Goal: Check status: Check status

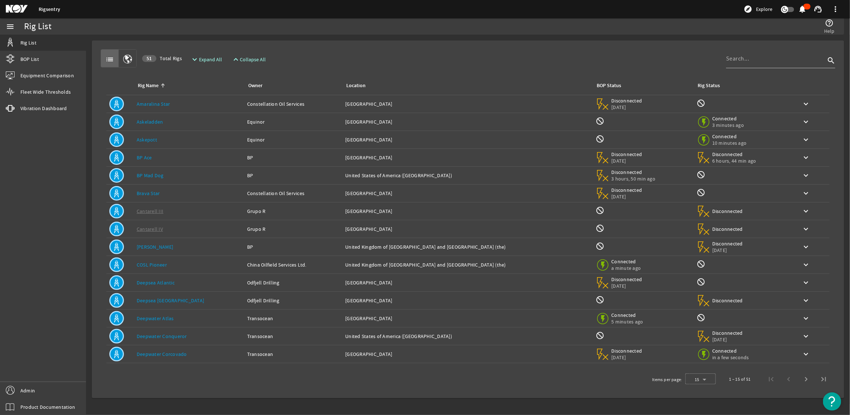
click at [159, 174] on link "BP Mad Dog" at bounding box center [150, 175] width 27 height 7
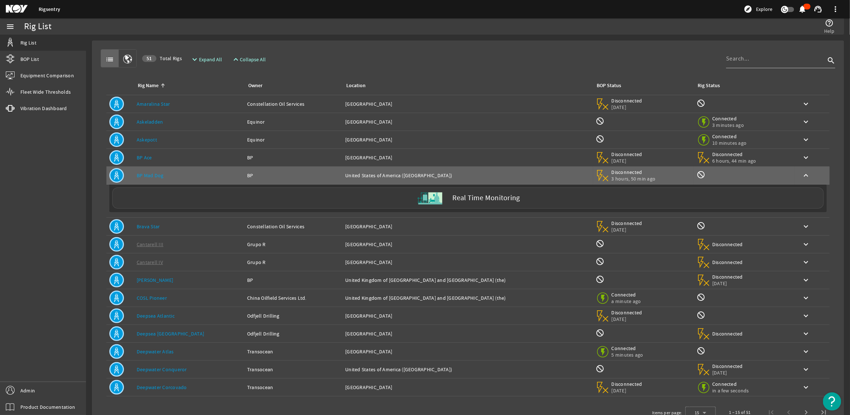
click at [195, 201] on div "Real Time Monitoring" at bounding box center [467, 197] width 711 height 21
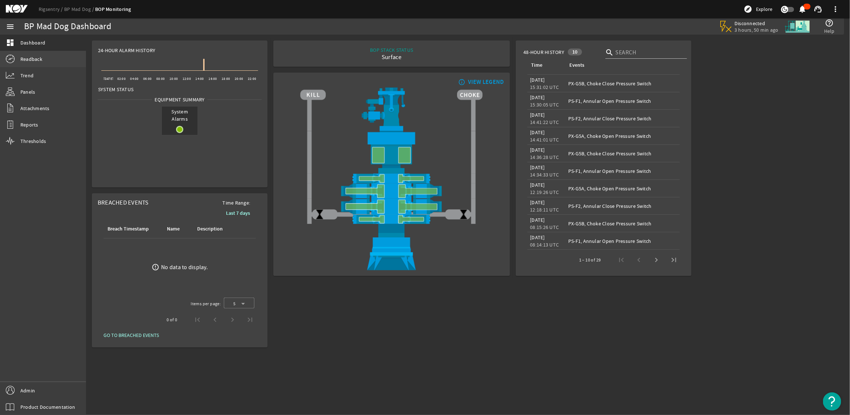
click at [44, 57] on link "Readback" at bounding box center [43, 59] width 86 height 16
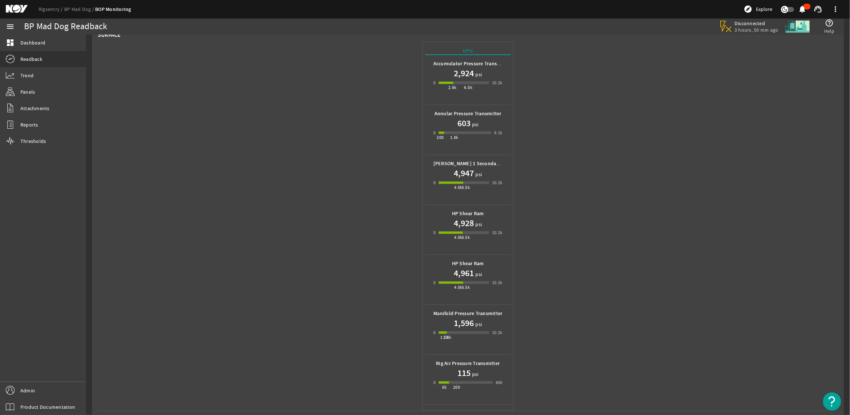
scroll to position [23, 0]
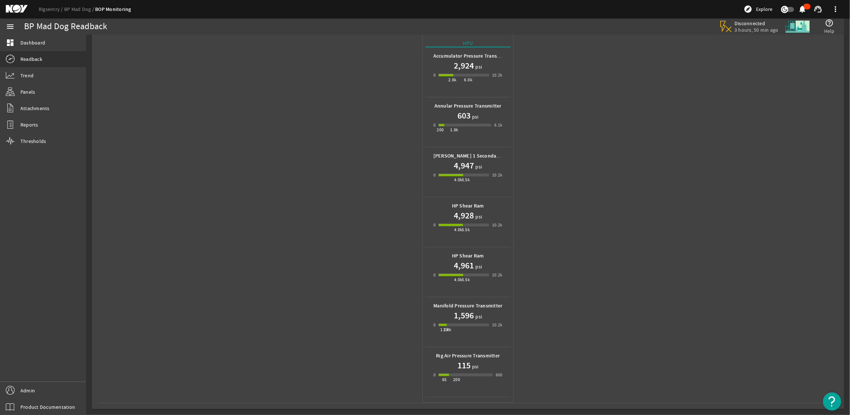
click at [459, 321] on div "0 1.2k 1.8k 10.2k" at bounding box center [467, 328] width 69 height 14
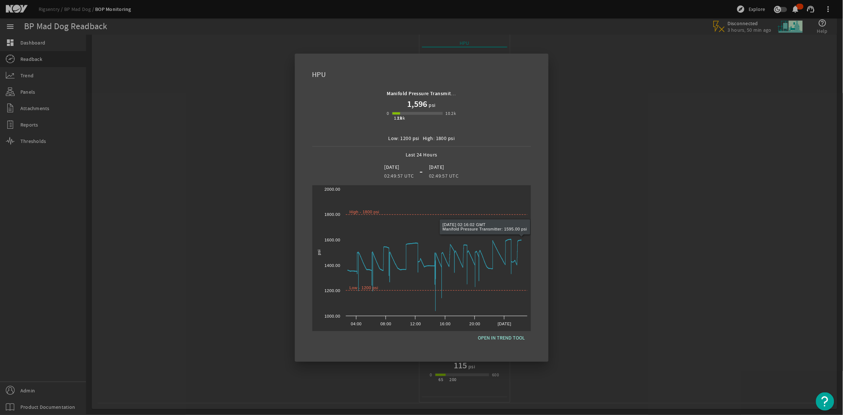
click at [566, 262] on div at bounding box center [421, 207] width 843 height 415
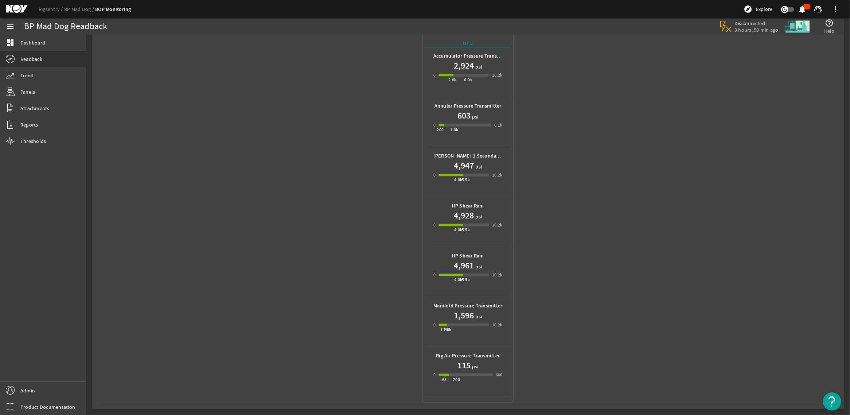
click at [477, 367] on div "115 psi" at bounding box center [467, 365] width 69 height 12
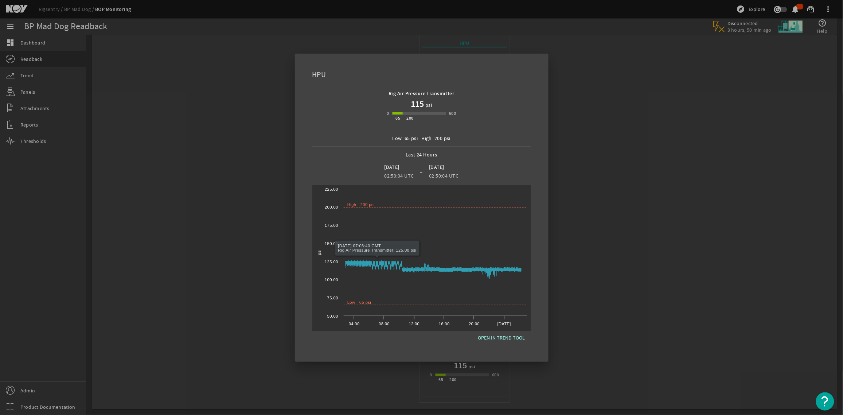
click at [156, 94] on div at bounding box center [421, 207] width 843 height 415
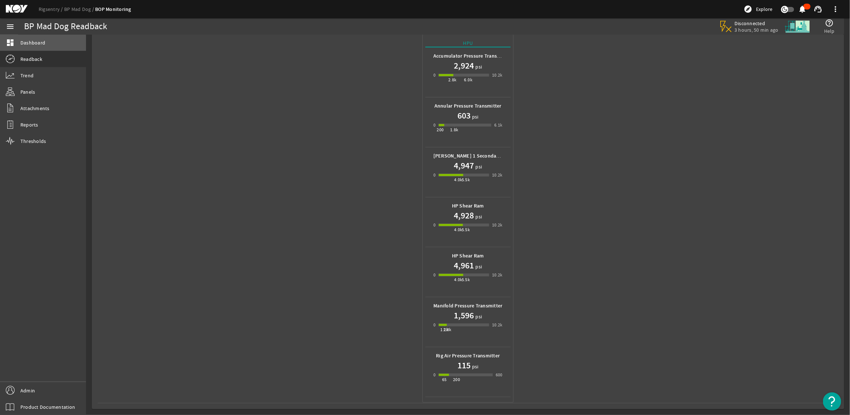
click at [37, 46] on span "Dashboard" at bounding box center [32, 42] width 25 height 7
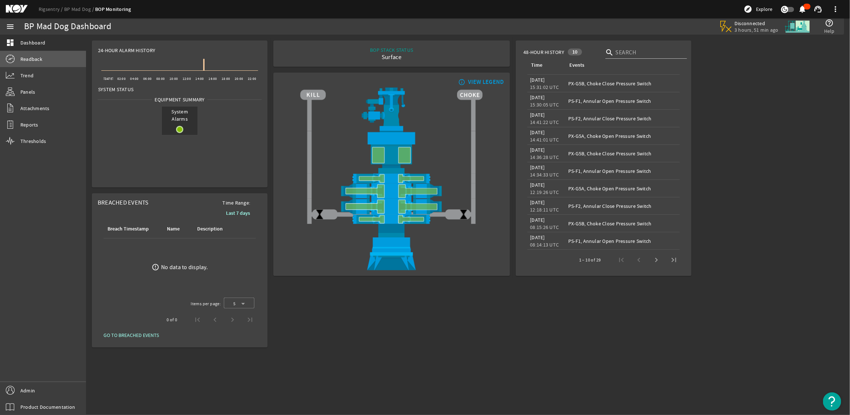
click at [48, 57] on link "Readback" at bounding box center [43, 59] width 86 height 16
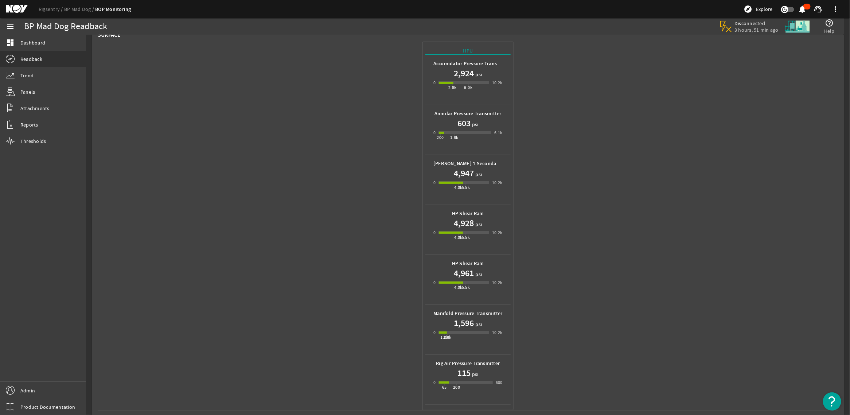
scroll to position [23, 0]
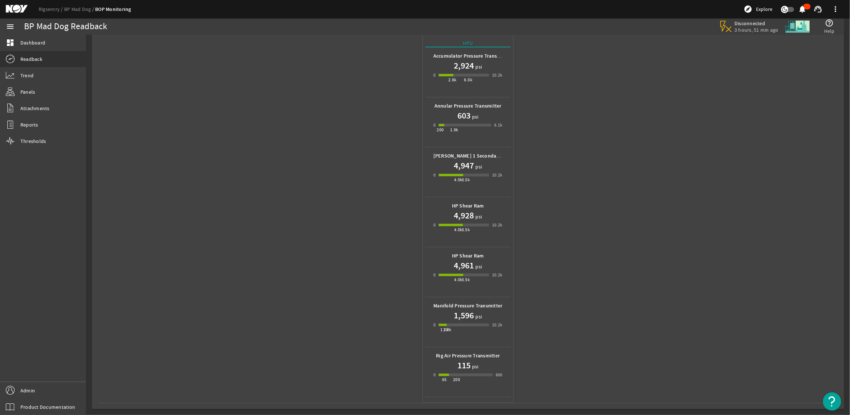
click at [485, 361] on div "115 psi" at bounding box center [467, 365] width 69 height 12
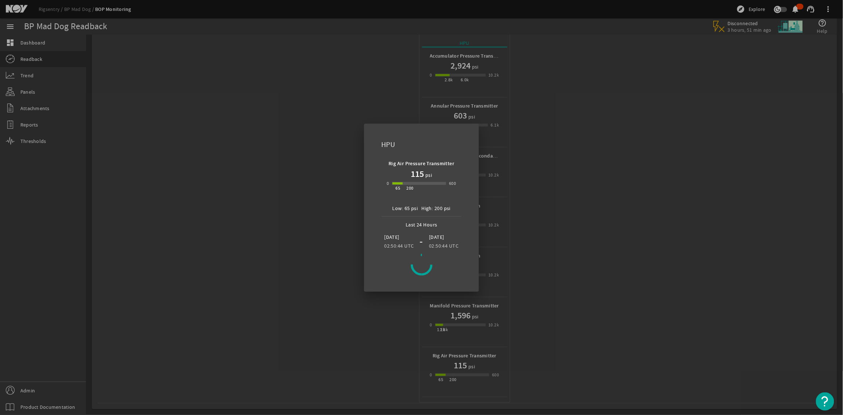
click at [528, 265] on div at bounding box center [421, 207] width 843 height 415
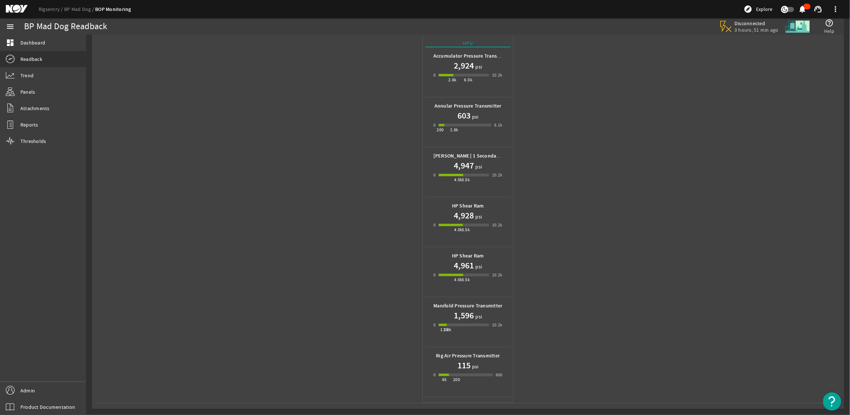
click at [469, 316] on h1 "1,596" at bounding box center [464, 315] width 20 height 12
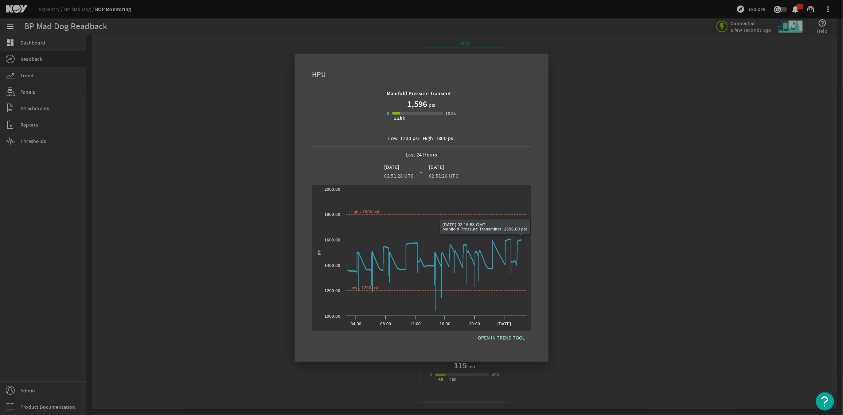
click at [643, 82] on div at bounding box center [421, 207] width 843 height 415
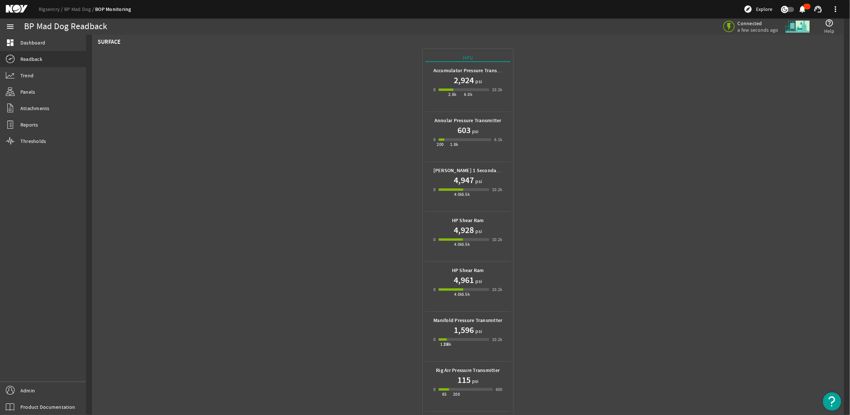
scroll to position [0, 0]
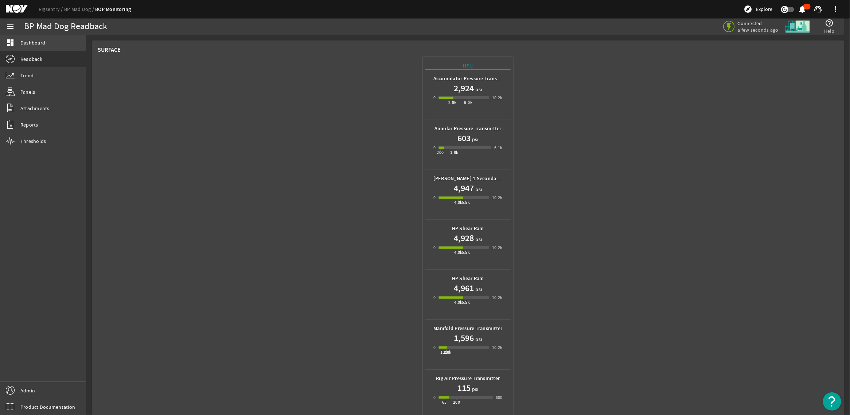
click at [30, 43] on span "Dashboard" at bounding box center [32, 42] width 25 height 7
